Goal: Task Accomplishment & Management: Complete application form

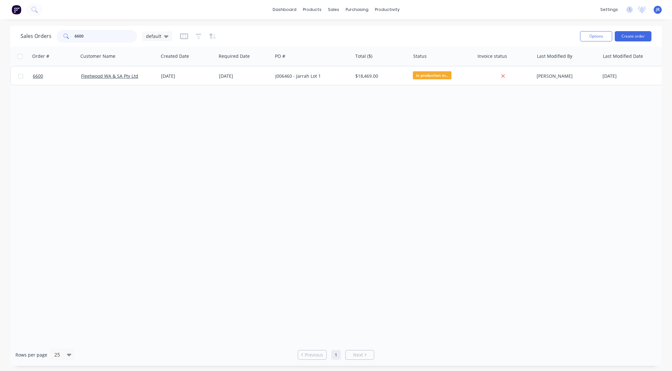
drag, startPoint x: 101, startPoint y: 33, endPoint x: -3, endPoint y: 27, distance: 104.7
click at [0, 27] on html "dashboard products sales purchasing productivity dashboard products Product Cat…" at bounding box center [336, 185] width 672 height 371
type input "6603"
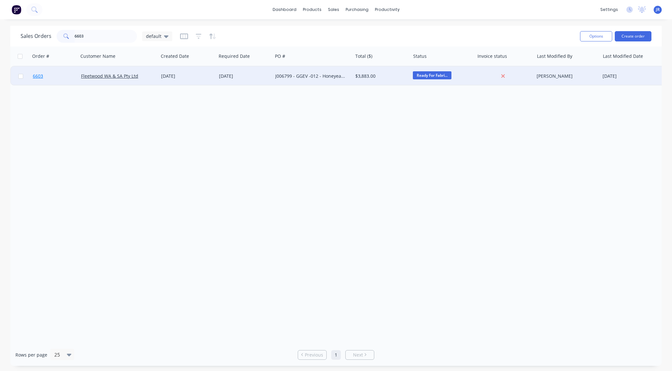
click at [38, 74] on span "6603" at bounding box center [38, 76] width 10 height 6
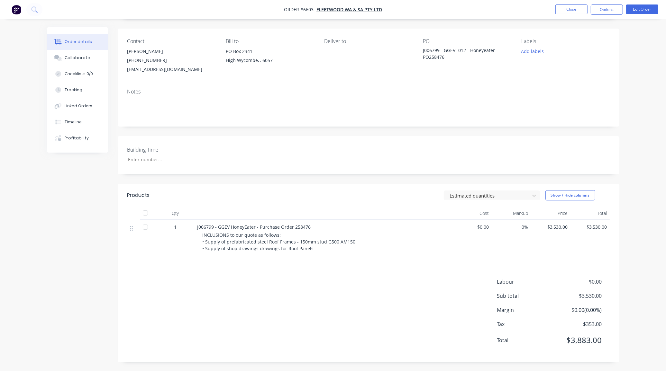
scroll to position [43, 0]
click at [79, 56] on div "Collaborate" at bounding box center [77, 58] width 25 height 6
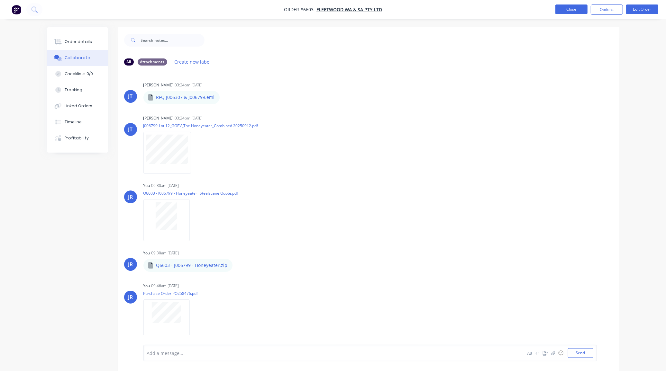
click at [574, 7] on button "Close" at bounding box center [571, 10] width 32 height 10
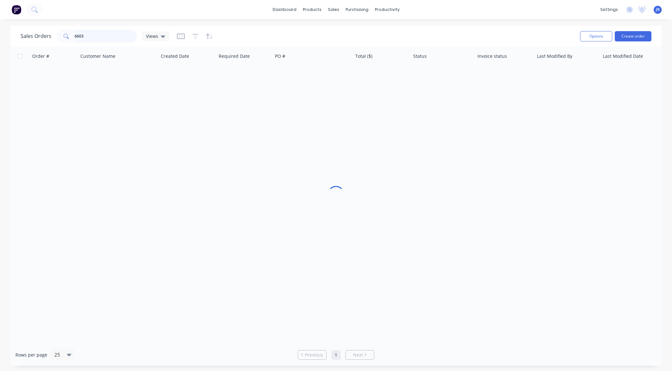
click at [99, 34] on input "6603" at bounding box center [106, 36] width 63 height 13
type input "6602"
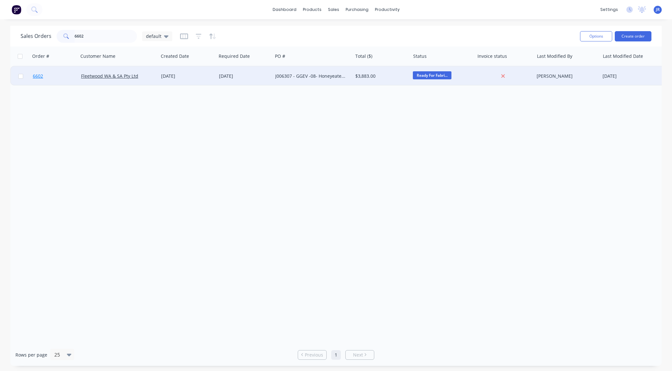
click at [38, 77] on span "6602" at bounding box center [38, 76] width 10 height 6
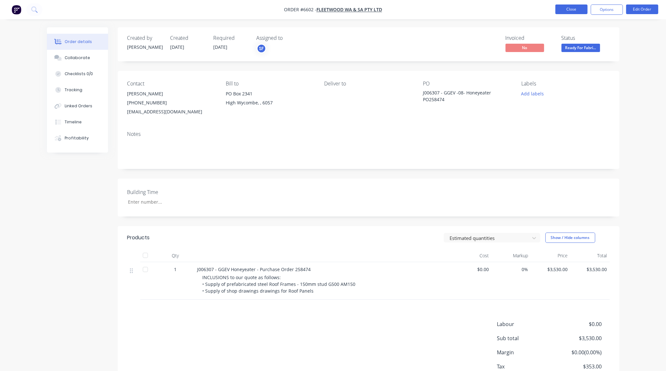
click at [560, 10] on button "Close" at bounding box center [571, 10] width 32 height 10
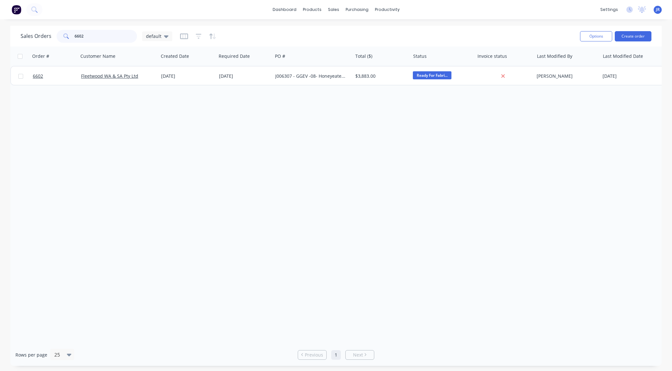
drag, startPoint x: 95, startPoint y: 36, endPoint x: 20, endPoint y: 28, distance: 75.1
click at [36, 35] on div "Sales Orders 6602 default" at bounding box center [97, 36] width 152 height 13
type input "[PERSON_NAME]"
click at [618, 38] on button "Create order" at bounding box center [633, 36] width 37 height 10
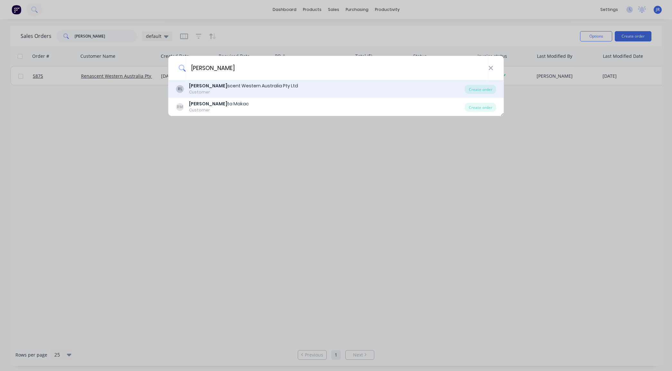
type input "[PERSON_NAME]"
click at [199, 92] on div "Customer" at bounding box center [243, 92] width 109 height 6
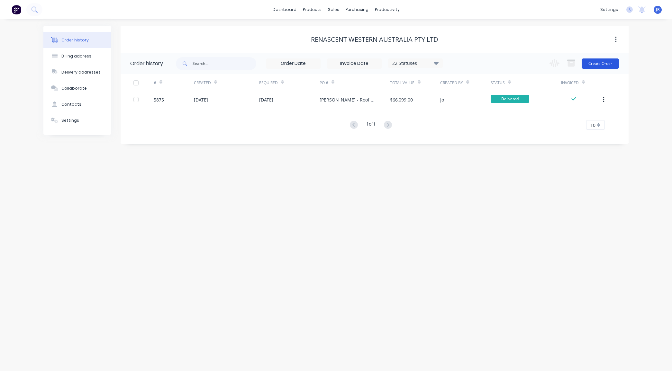
click at [595, 66] on button "Create Order" at bounding box center [600, 64] width 37 height 10
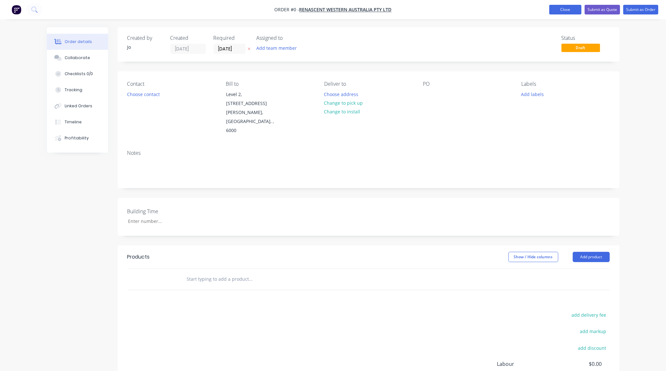
click at [555, 10] on button "Close" at bounding box center [565, 10] width 32 height 10
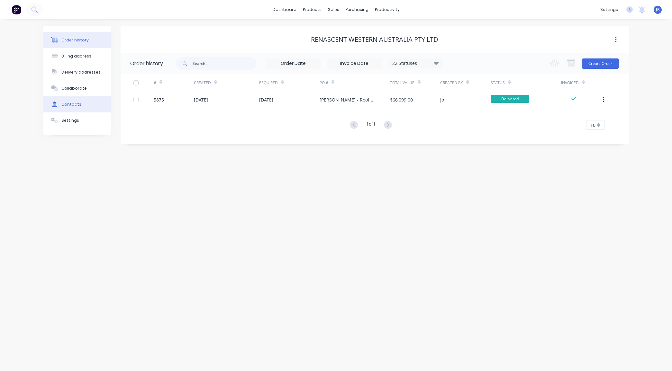
click at [68, 105] on div "Contacts" at bounding box center [71, 105] width 20 height 6
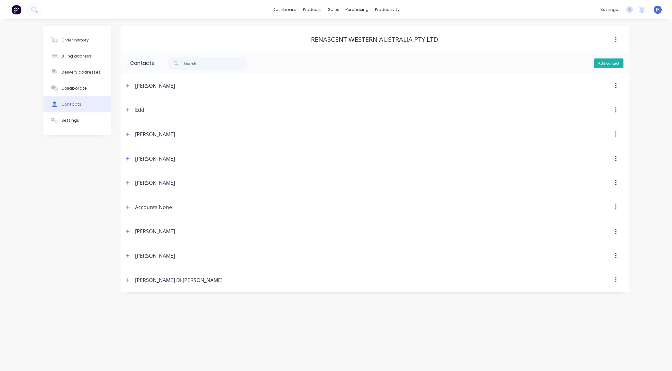
click at [603, 62] on button "Add contact" at bounding box center [609, 64] width 30 height 10
select select "AU"
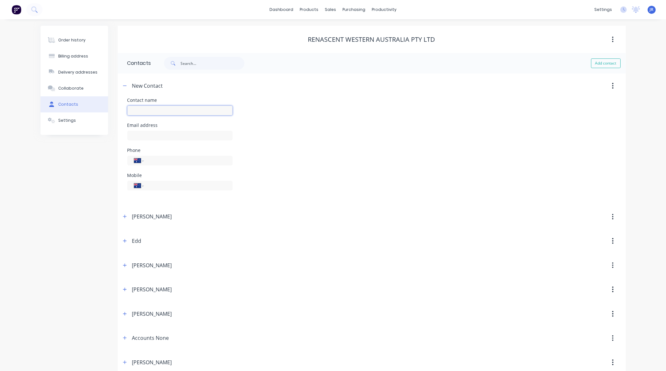
click at [145, 112] on input "text" at bounding box center [179, 111] width 105 height 10
type input "[PERSON_NAME]"
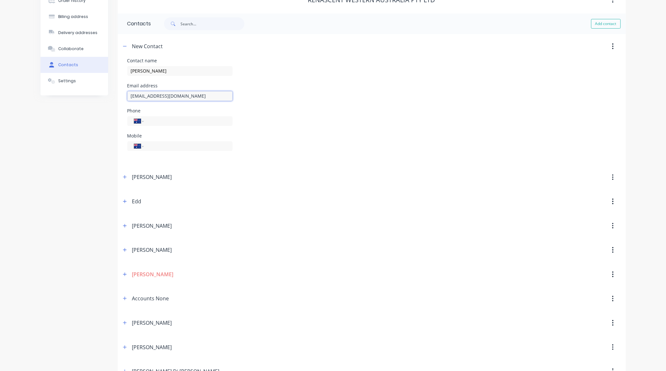
scroll to position [40, 0]
type input "[EMAIL_ADDRESS][DOMAIN_NAME]"
click at [161, 147] on input "tel" at bounding box center [186, 145] width 77 height 7
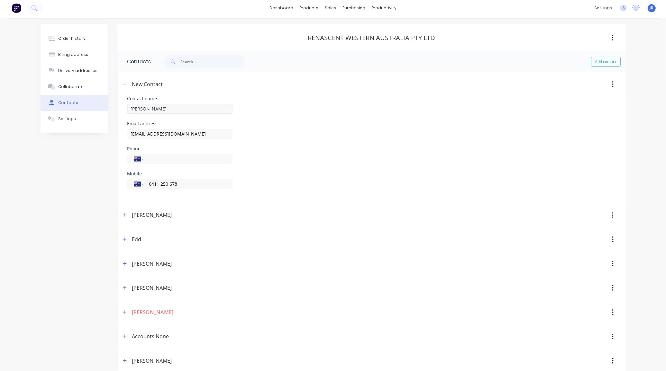
scroll to position [0, 0]
type input "0411 250 678"
click at [63, 32] on button "Order history" at bounding box center [75, 40] width 68 height 16
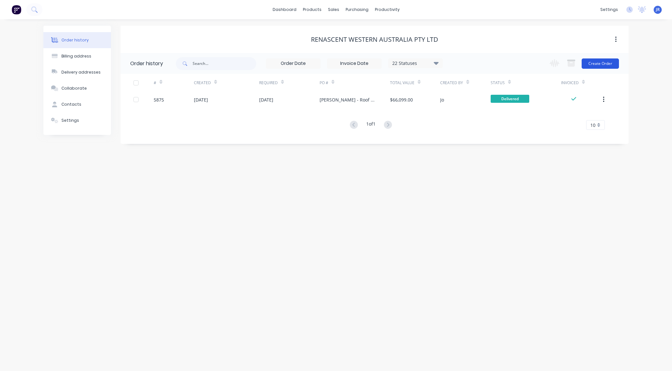
click at [599, 68] on button "Create Order" at bounding box center [600, 64] width 37 height 10
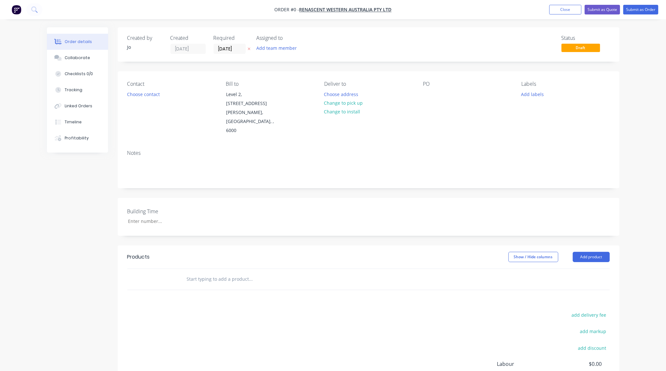
click at [196, 273] on input "text" at bounding box center [251, 279] width 129 height 13
type input "Quote"
click at [226, 294] on button "Add Quote to order" at bounding box center [285, 304] width 193 height 21
click at [430, 95] on div at bounding box center [428, 94] width 10 height 9
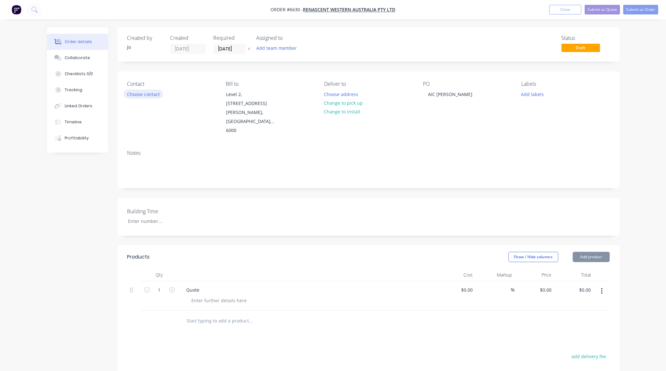
click at [152, 94] on button "Choose contact" at bounding box center [143, 94] width 40 height 9
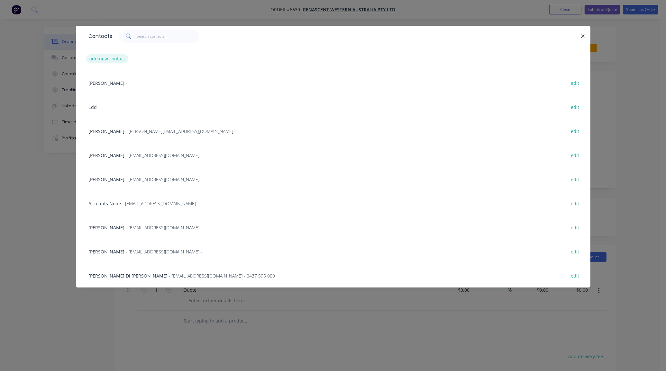
click at [99, 57] on button "add new contact" at bounding box center [107, 58] width 42 height 9
select select "AU"
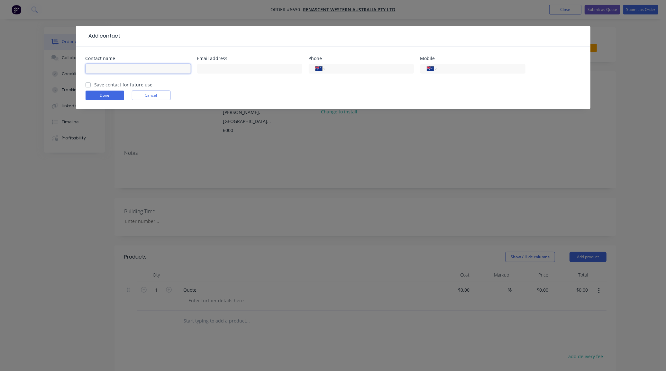
click at [100, 68] on input "text" at bounding box center [138, 69] width 105 height 10
type input "[PERSON_NAME]"
type input "[EMAIL_ADDRESS][DOMAIN_NAME]"
type input "0411 250 678"
click at [95, 85] on label "Save contact for future use" at bounding box center [124, 84] width 58 height 7
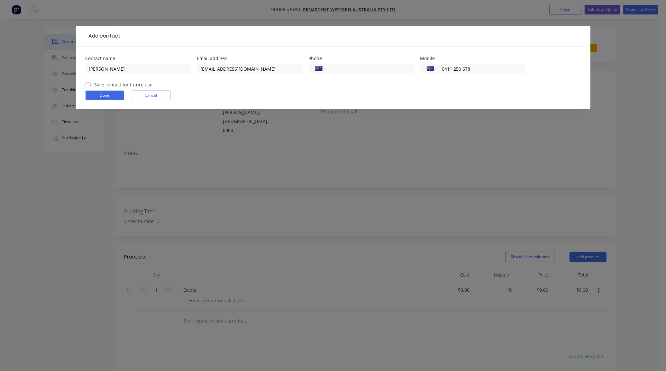
click at [88, 85] on input "Save contact for future use" at bounding box center [88, 84] width 5 height 6
checkbox input "true"
click at [95, 94] on button "Done" at bounding box center [105, 96] width 39 height 10
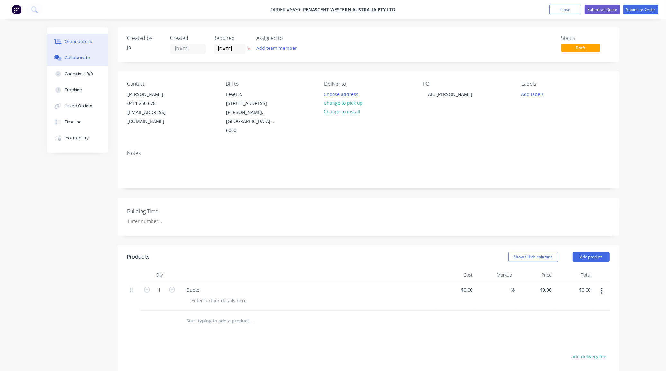
click at [78, 60] on div "Collaborate" at bounding box center [77, 58] width 25 height 6
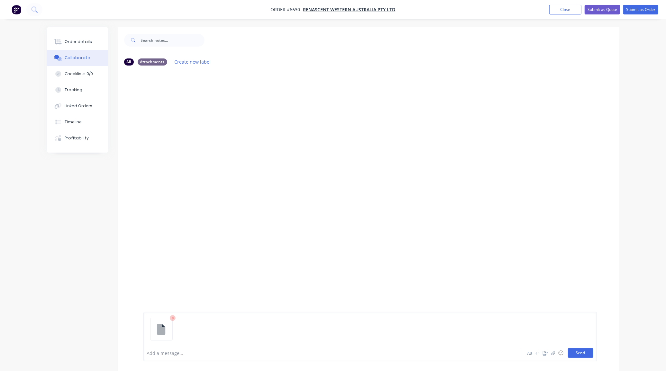
click at [579, 356] on button "Send" at bounding box center [580, 354] width 25 height 10
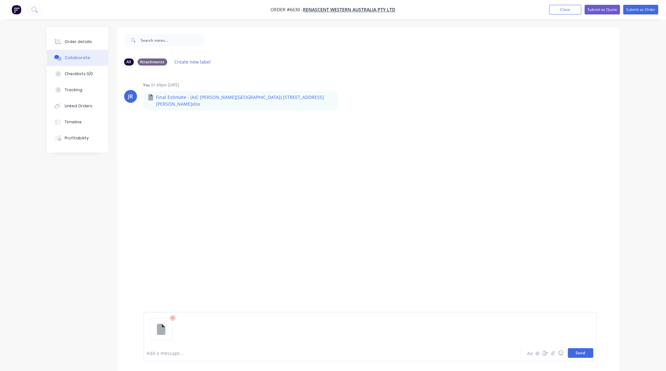
click at [576, 353] on button "Send" at bounding box center [580, 354] width 25 height 10
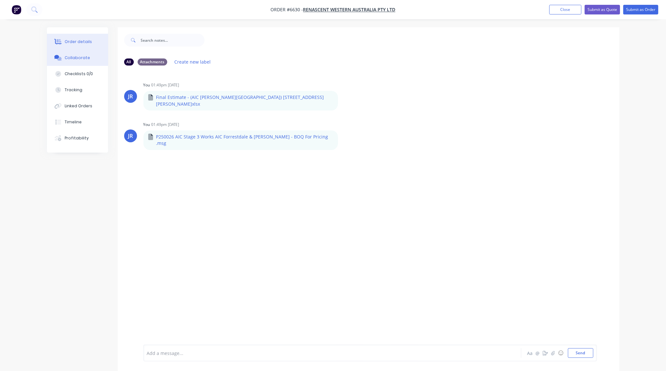
click at [91, 42] on button "Order details" at bounding box center [77, 42] width 61 height 16
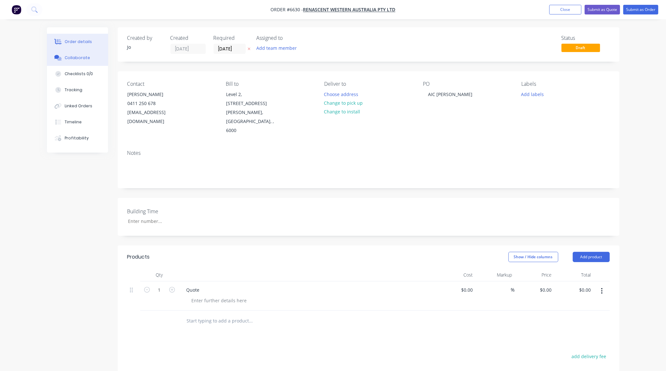
click at [87, 57] on button "Collaborate" at bounding box center [77, 58] width 61 height 16
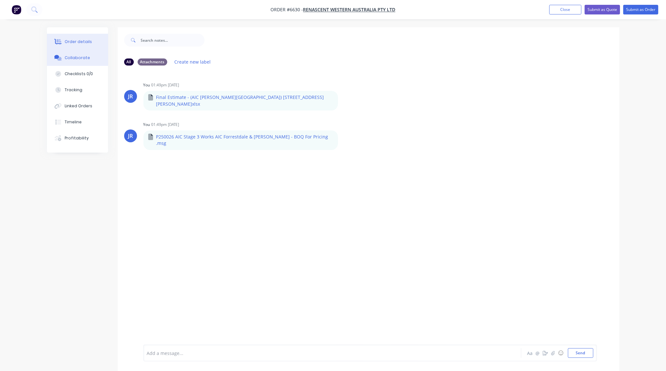
click at [79, 44] on div "Order details" at bounding box center [78, 42] width 27 height 6
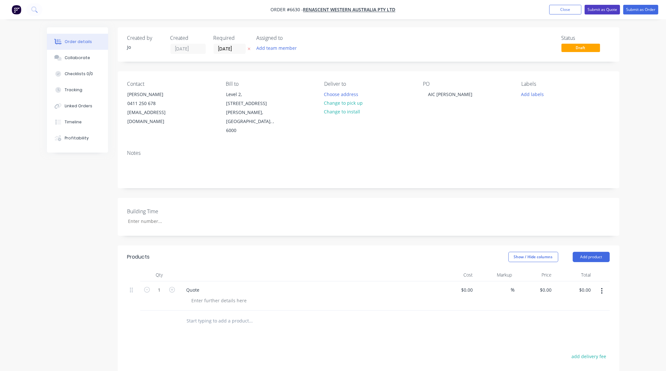
click at [613, 11] on button "Submit as Quote" at bounding box center [602, 10] width 35 height 10
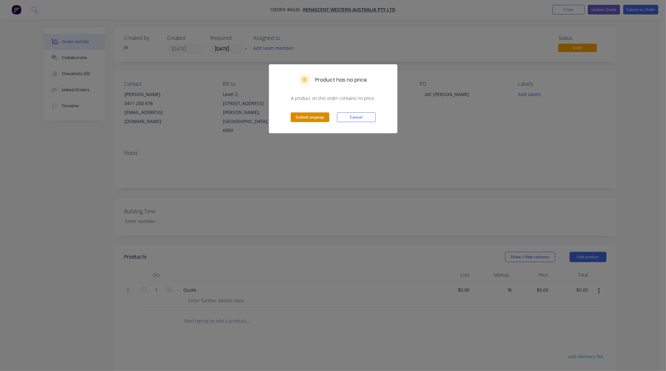
click at [299, 115] on button "Submit anyway" at bounding box center [310, 118] width 39 height 10
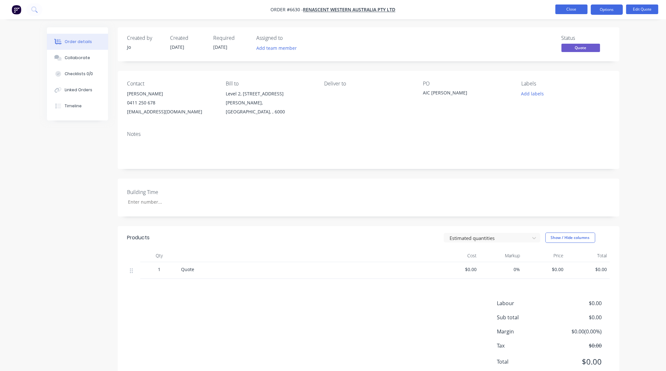
click at [579, 9] on button "Close" at bounding box center [571, 10] width 32 height 10
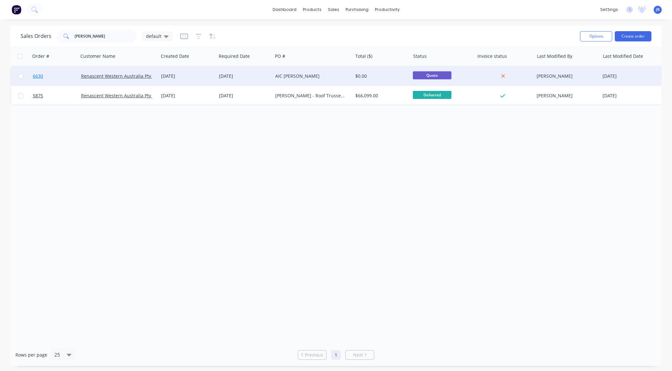
click at [40, 83] on link "6630" at bounding box center [57, 76] width 48 height 19
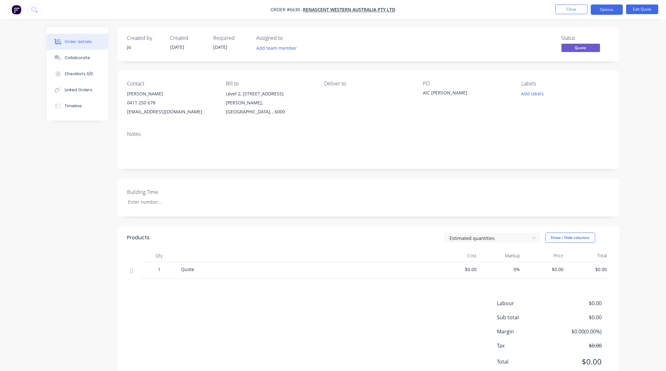
click at [112, 339] on div "Created by [PERSON_NAME] Created [DATE] Required [DATE] Assigned to Add team me…" at bounding box center [333, 210] width 572 height 366
click at [562, 10] on button "Close" at bounding box center [571, 10] width 32 height 10
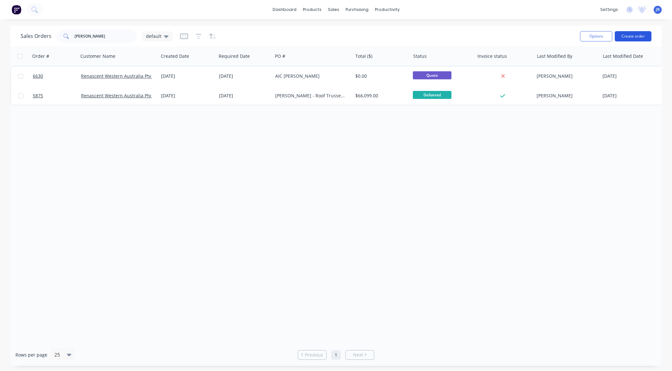
click at [630, 36] on button "Create order" at bounding box center [633, 36] width 37 height 10
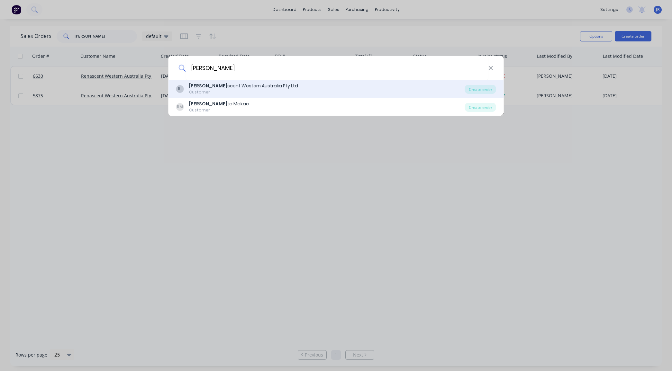
type input "[PERSON_NAME]"
click at [205, 91] on div "Customer" at bounding box center [243, 92] width 109 height 6
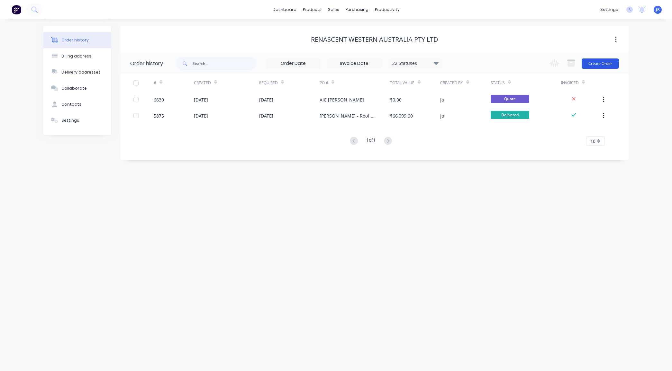
click at [596, 63] on button "Create Order" at bounding box center [600, 64] width 37 height 10
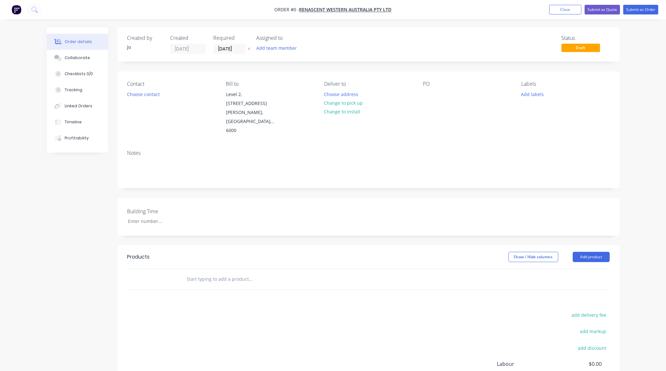
click at [230, 273] on input "text" at bounding box center [251, 279] width 129 height 13
type input "Quote"
click at [242, 294] on button "Add Quote to order" at bounding box center [285, 304] width 193 height 21
click at [424, 93] on div at bounding box center [428, 94] width 10 height 9
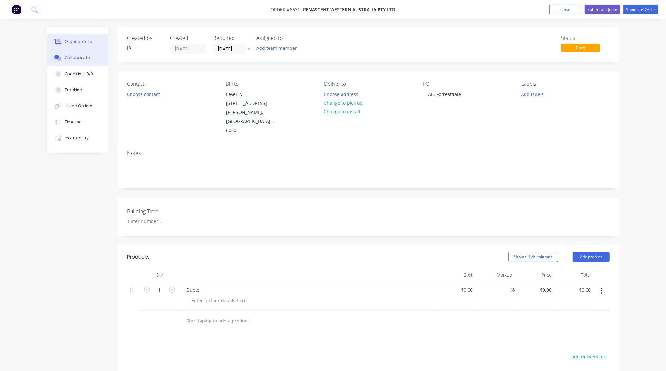
click at [71, 62] on button "Collaborate" at bounding box center [77, 58] width 61 height 16
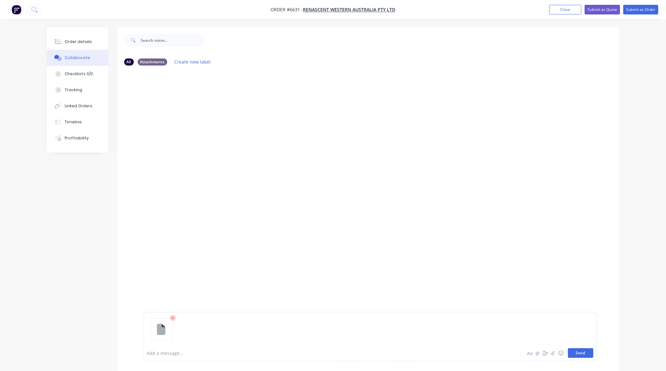
click at [574, 351] on button "Send" at bounding box center [580, 354] width 25 height 10
click at [586, 354] on button "Send" at bounding box center [580, 354] width 25 height 10
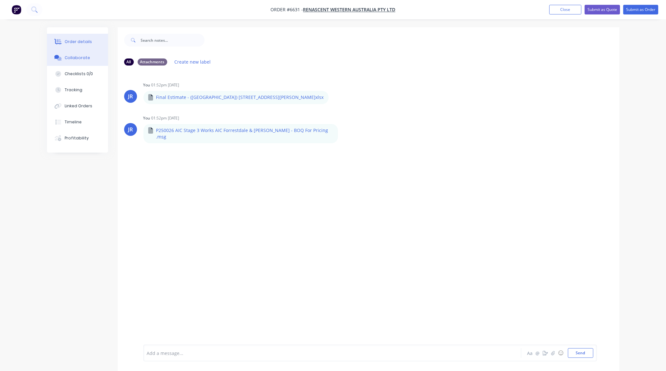
click at [104, 44] on button "Order details" at bounding box center [77, 42] width 61 height 16
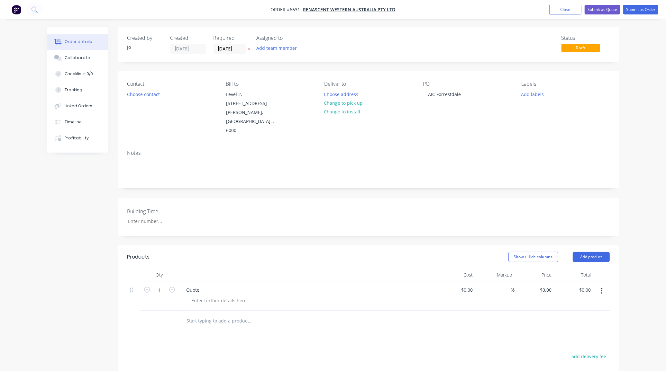
click at [92, 323] on div "Created by Jo Created [DATE] Required [DATE] Assigned to Add team member Status…" at bounding box center [333, 261] width 572 height 469
click at [592, 11] on button "Submit as Quote" at bounding box center [602, 10] width 35 height 10
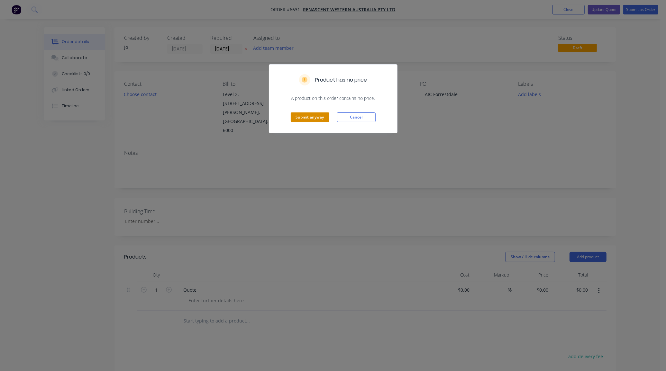
click at [298, 114] on button "Submit anyway" at bounding box center [310, 118] width 39 height 10
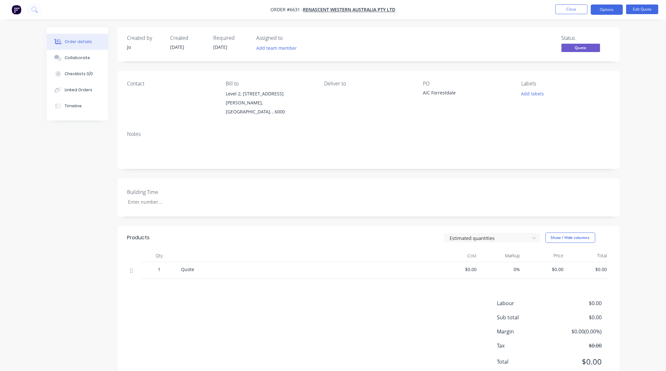
click at [569, 16] on nav "Order #6631 - Renascent Western Australia Pty Ltd Close Options Edit Quote" at bounding box center [333, 9] width 666 height 19
click at [568, 12] on button "Close" at bounding box center [571, 10] width 32 height 10
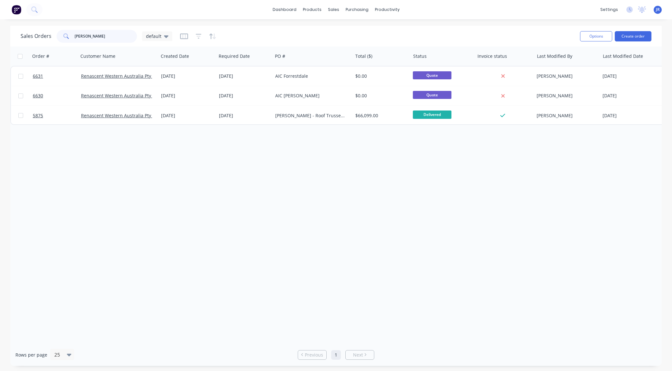
drag, startPoint x: 101, startPoint y: 38, endPoint x: -73, endPoint y: 28, distance: 173.9
click at [0, 28] on html "dashboard products sales purchasing productivity dashboard products Product Cat…" at bounding box center [336, 185] width 672 height 371
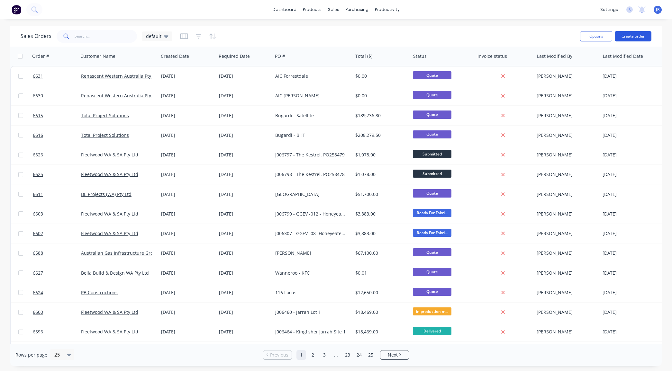
click at [636, 36] on button "Create order" at bounding box center [633, 36] width 37 height 10
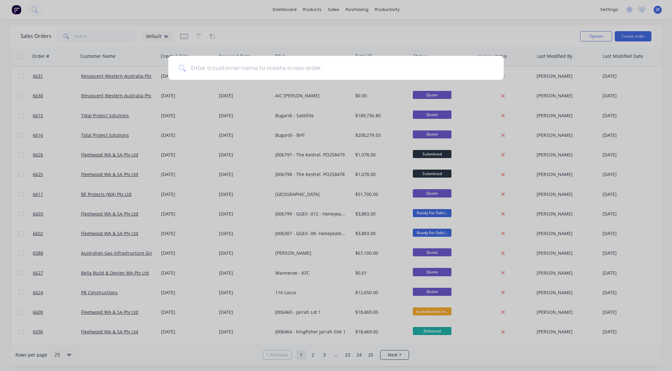
click at [214, 68] on input at bounding box center [340, 68] width 308 height 24
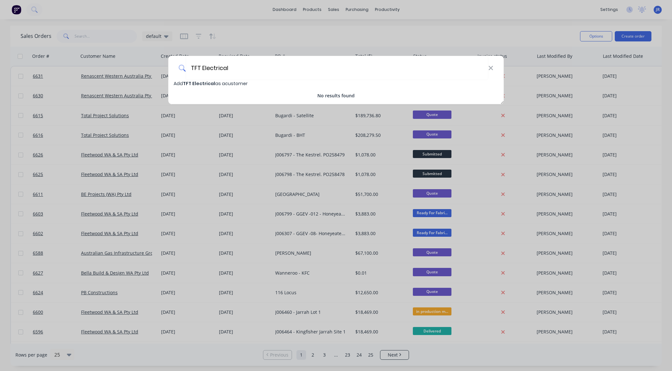
type input "TFT Electrical"
click at [208, 86] on span "TFT Electrical" at bounding box center [199, 83] width 32 height 6
select select "AU"
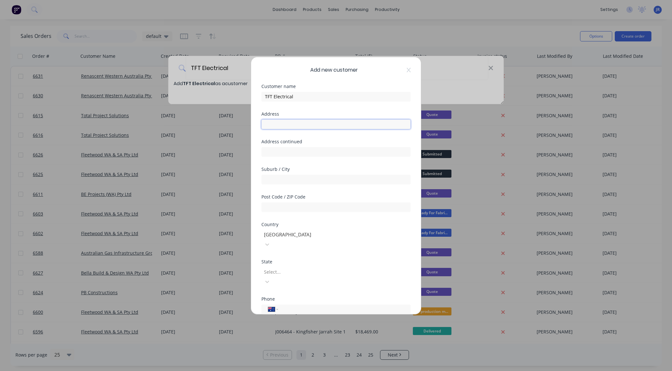
click at [296, 123] on input "text" at bounding box center [335, 125] width 149 height 10
click at [307, 268] on div at bounding box center [309, 272] width 93 height 8
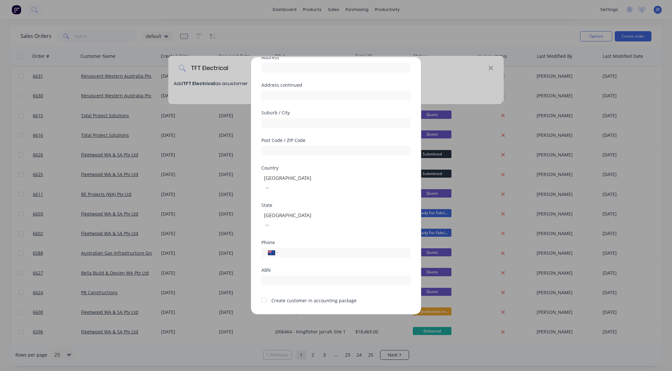
click at [265, 294] on div at bounding box center [264, 300] width 13 height 13
click at [298, 249] on input "tel" at bounding box center [343, 252] width 121 height 7
type input "0449 747 292"
click at [324, 314] on button "Save" at bounding box center [315, 319] width 35 height 10
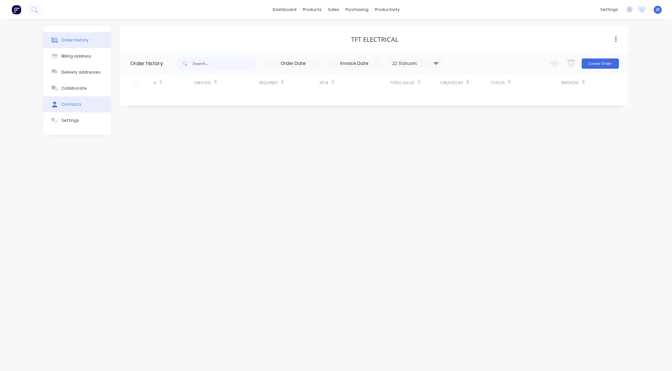
click at [88, 110] on button "Contacts" at bounding box center [77, 104] width 68 height 16
click at [607, 62] on button "Add contact" at bounding box center [609, 64] width 30 height 10
select select "AU"
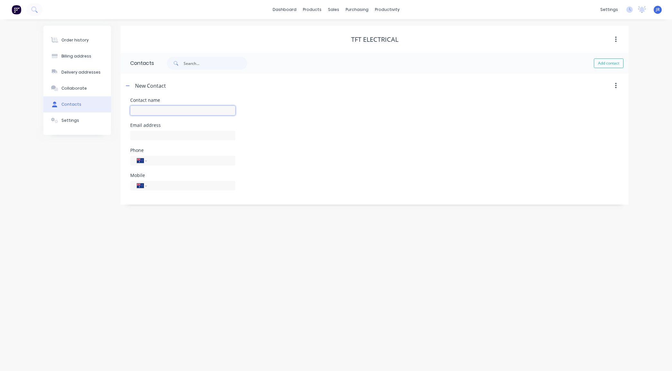
click at [157, 113] on input "text" at bounding box center [182, 111] width 105 height 10
type input "[PERSON_NAME]"
click at [171, 139] on input "text" at bounding box center [182, 136] width 105 height 10
select select "AU"
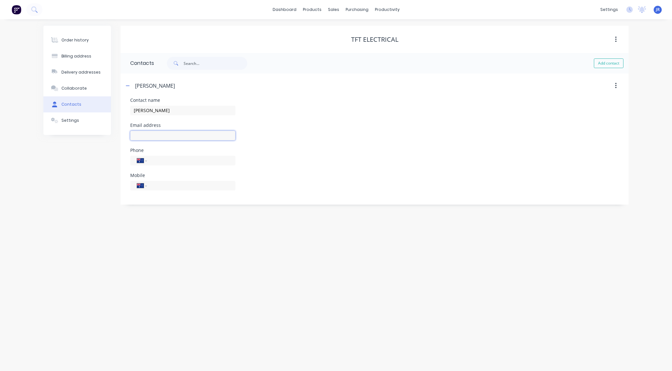
click at [171, 139] on input "text" at bounding box center [182, 136] width 105 height 10
type input "[EMAIL_ADDRESS][DOMAIN_NAME]"
click at [180, 187] on input "tel" at bounding box center [189, 185] width 77 height 7
type input "0449 747 292"
click at [106, 194] on div "Order history Billing address Delivery addresses Collaborate Contacts Settings" at bounding box center [77, 115] width 68 height 179
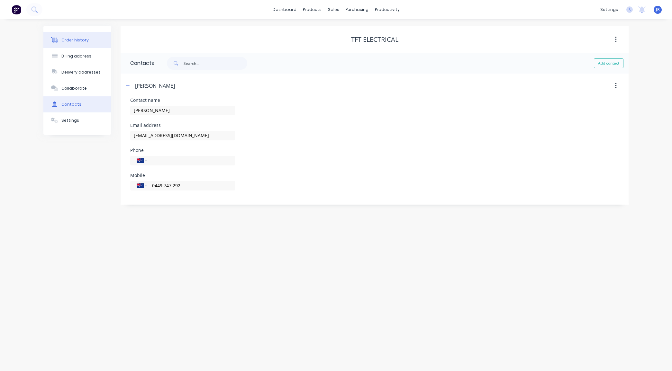
click at [94, 32] on button "Order history" at bounding box center [77, 40] width 68 height 16
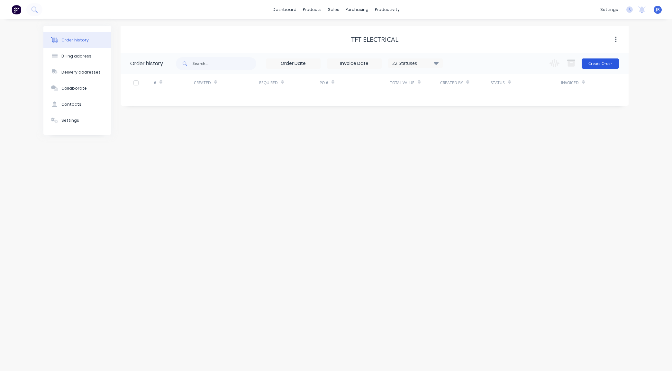
click at [606, 60] on button "Create Order" at bounding box center [600, 64] width 37 height 10
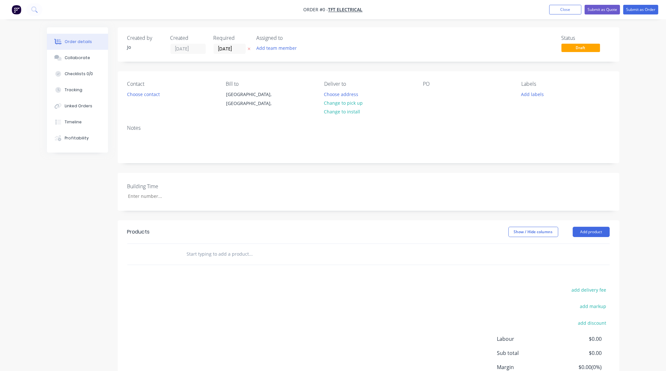
click at [228, 260] on input "text" at bounding box center [251, 254] width 129 height 13
type input "Quote"
click at [229, 272] on button "Add Quote to order" at bounding box center [285, 279] width 193 height 21
click at [427, 91] on div at bounding box center [428, 94] width 10 height 9
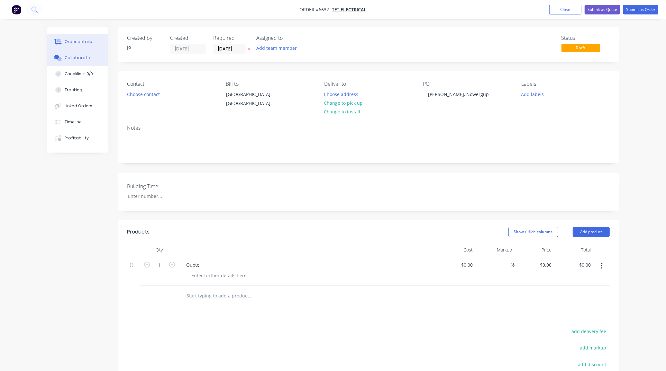
click at [76, 54] on button "Collaborate" at bounding box center [77, 58] width 61 height 16
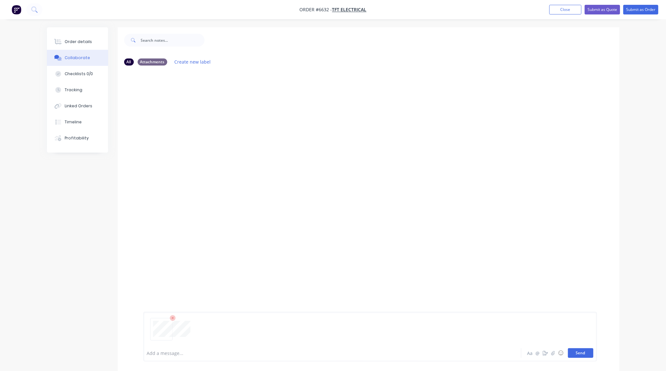
drag, startPoint x: 572, startPoint y: 355, endPoint x: 576, endPoint y: 355, distance: 4.2
click at [573, 355] on button "Send" at bounding box center [580, 354] width 25 height 10
click at [575, 350] on button "Send" at bounding box center [580, 354] width 25 height 10
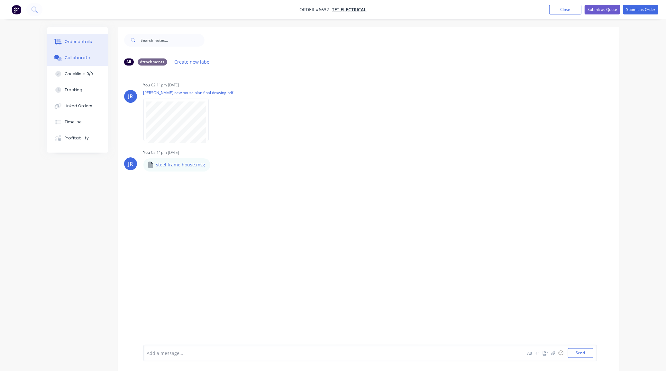
click at [76, 38] on button "Order details" at bounding box center [77, 42] width 61 height 16
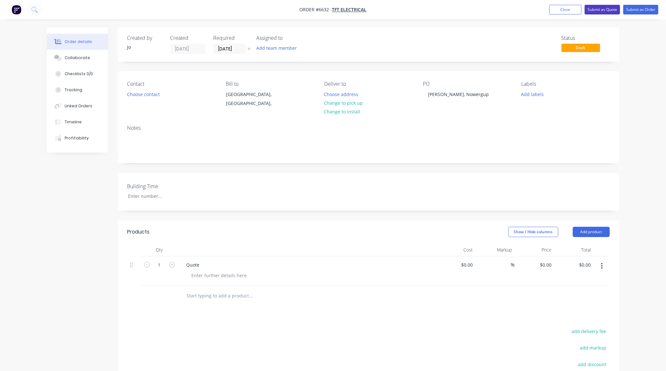
click at [600, 12] on button "Submit as Quote" at bounding box center [602, 10] width 35 height 10
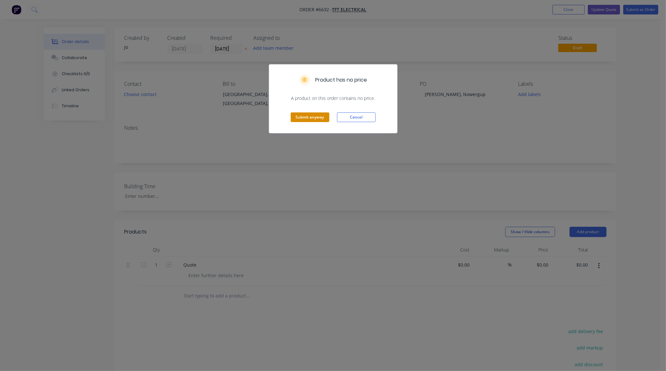
click at [311, 118] on button "Submit anyway" at bounding box center [310, 118] width 39 height 10
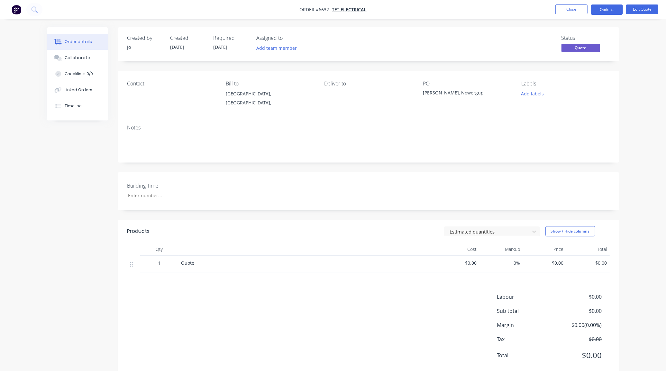
click at [94, 301] on div "Created by Jo Created [DATE] Required [DATE] Assigned to Add team member Status…" at bounding box center [333, 207] width 572 height 360
click at [560, 9] on button "Close" at bounding box center [571, 10] width 32 height 10
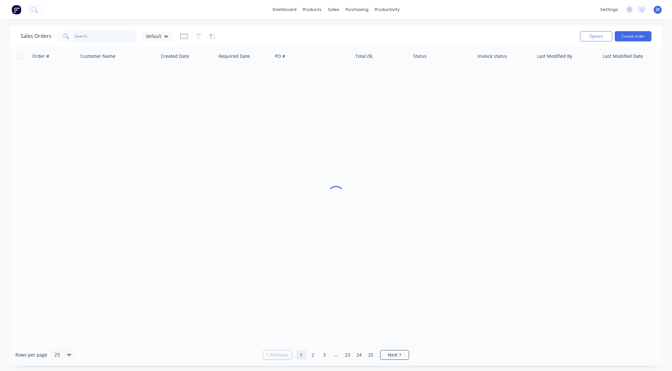
click at [82, 35] on input "text" at bounding box center [106, 36] width 63 height 13
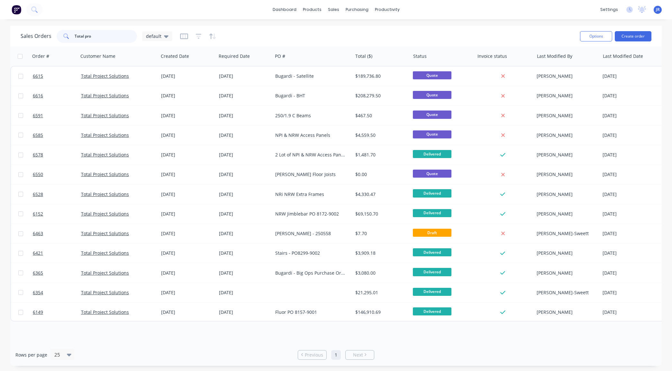
type input "Total pro"
